Goal: Find specific page/section: Find specific page/section

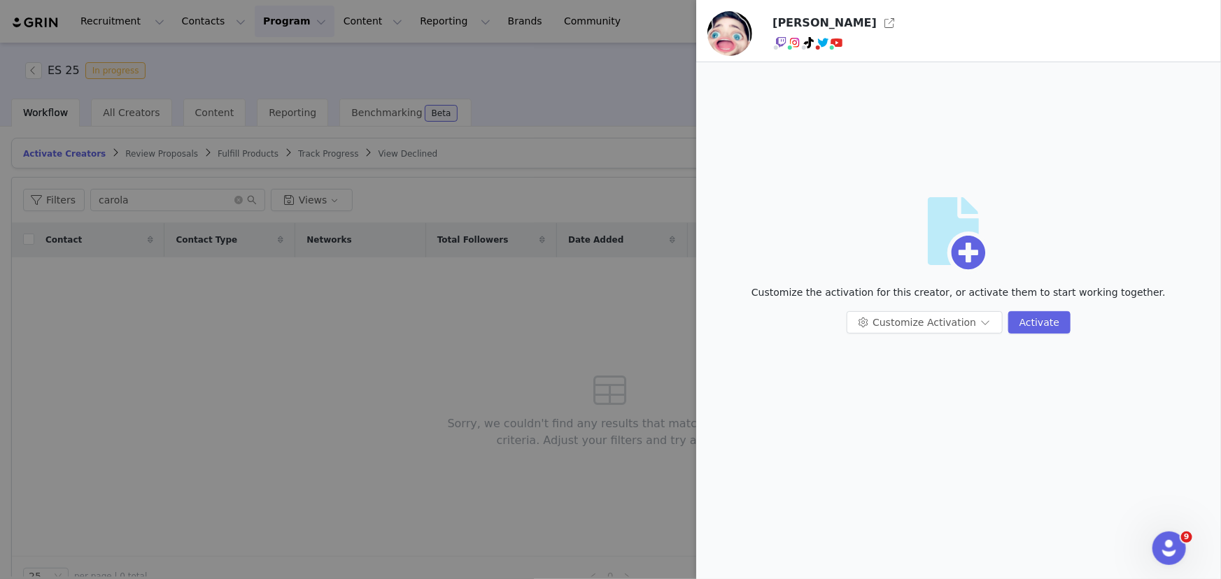
click at [199, 406] on div at bounding box center [610, 289] width 1221 height 579
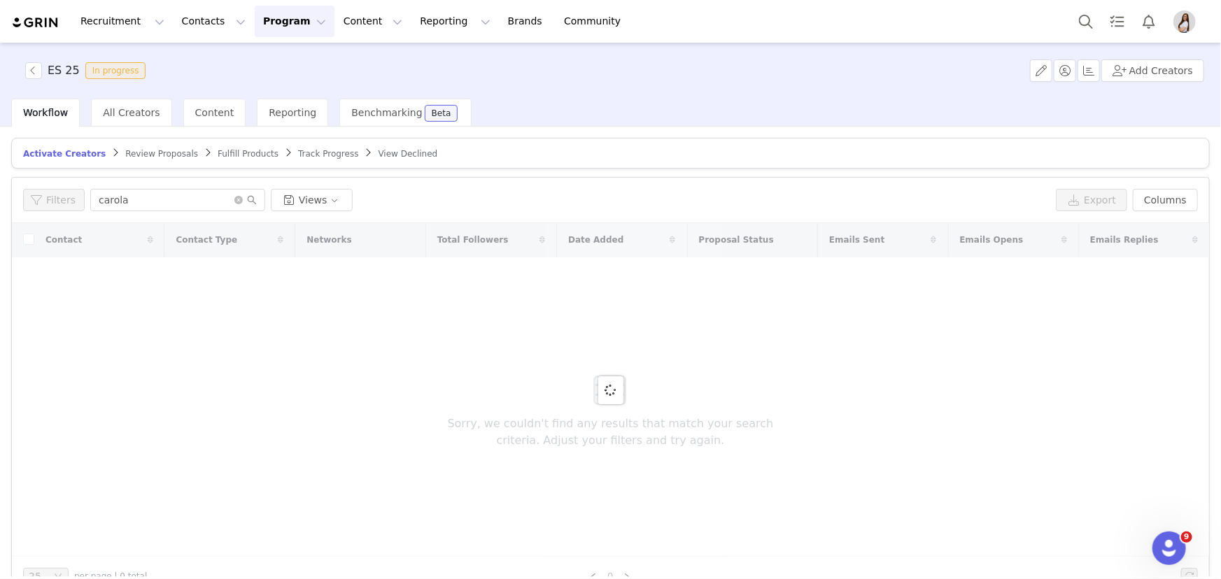
click at [218, 158] on link "Fulfill Products" at bounding box center [248, 153] width 61 height 10
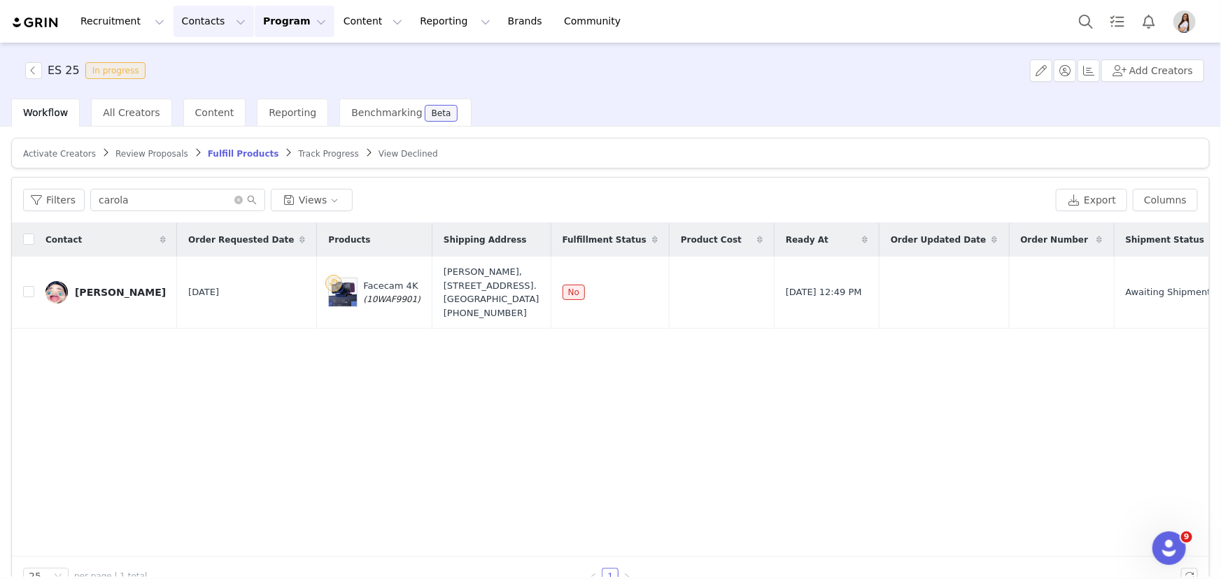
click at [180, 18] on button "Contacts Contacts" at bounding box center [214, 21] width 80 height 31
click at [196, 62] on p "Creators" at bounding box center [192, 62] width 42 height 15
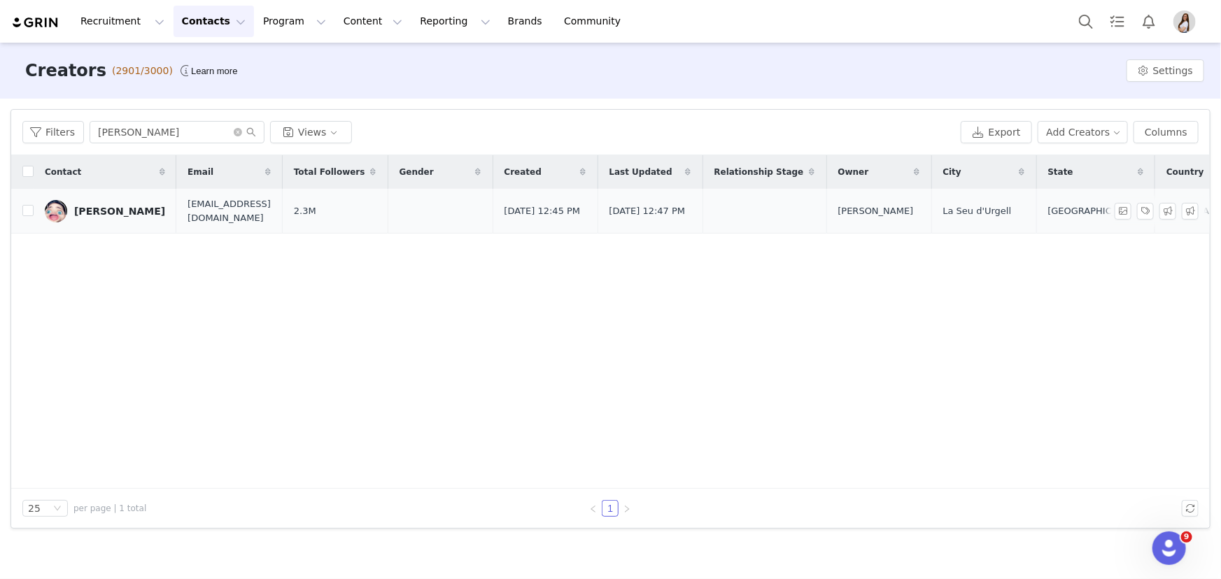
click at [105, 209] on div "[PERSON_NAME]" at bounding box center [119, 211] width 91 height 11
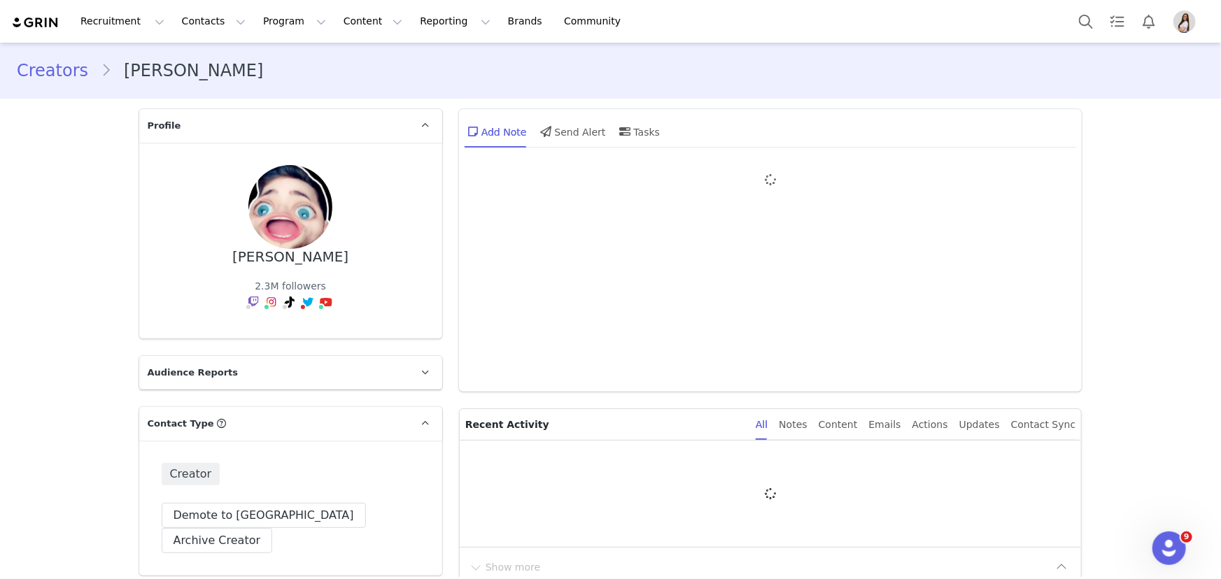
type input "+34 ([GEOGRAPHIC_DATA])"
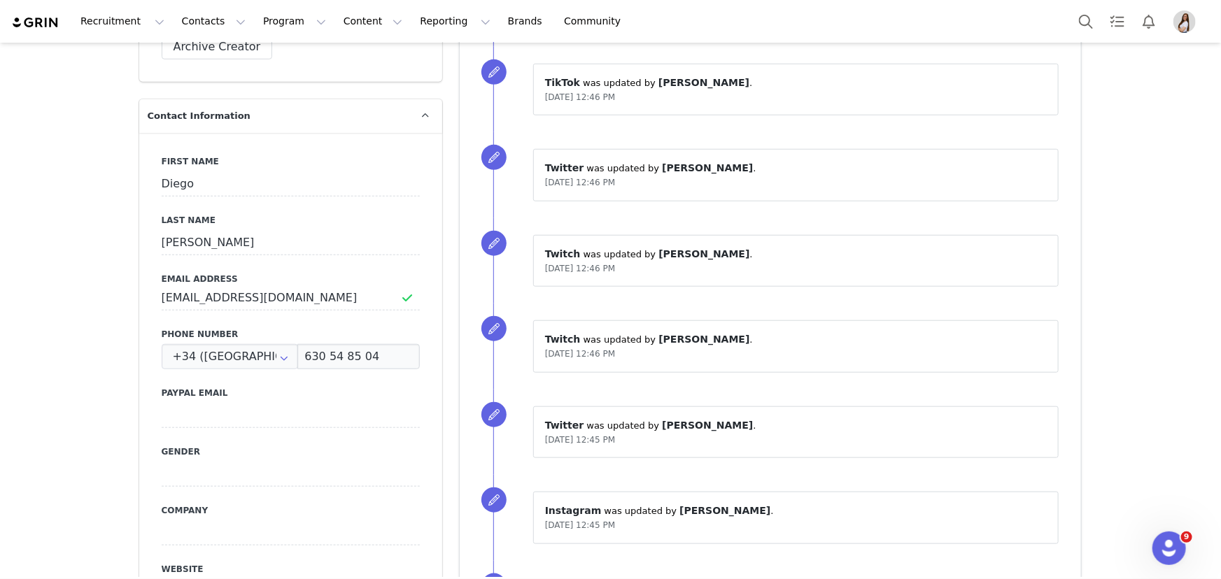
scroll to position [509, 0]
